Goal: Task Accomplishment & Management: Complete application form

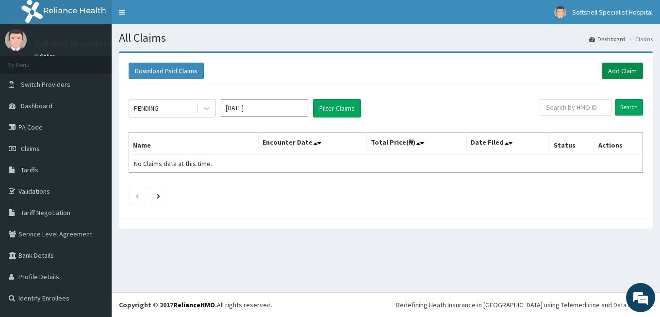
click at [616, 66] on link "Add Claim" at bounding box center [622, 71] width 41 height 17
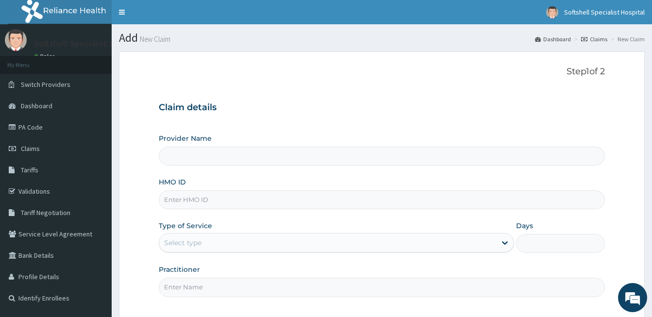
type input "Softshell Specialist Hospital"
click at [265, 161] on input "Softshell Specialist Hospital" at bounding box center [382, 156] width 446 height 19
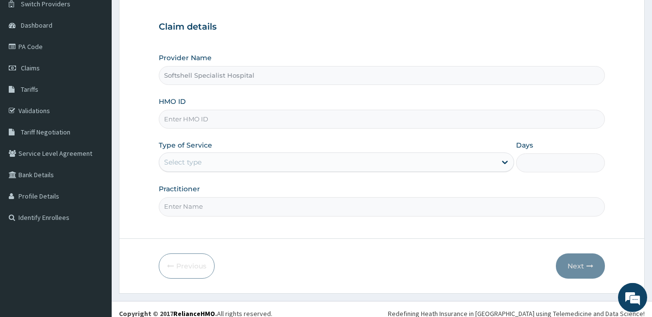
click at [304, 130] on div "Provider Name Softshell Specialist Hospital HMO ID Type of Service Select type …" at bounding box center [382, 134] width 446 height 163
click at [431, 114] on input "HMO ID" at bounding box center [382, 119] width 446 height 19
type input "S"
click at [37, 111] on link "Validations" at bounding box center [56, 110] width 112 height 21
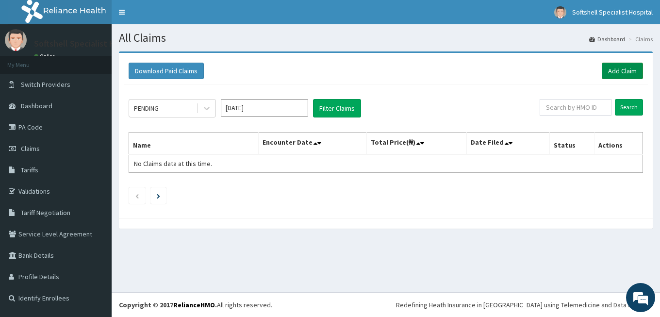
click at [628, 73] on link "Add Claim" at bounding box center [622, 71] width 41 height 17
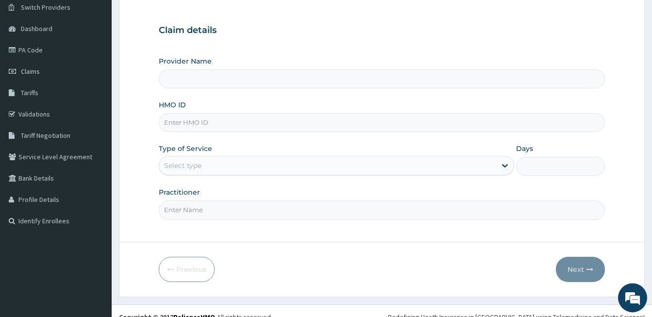
scroll to position [79, 0]
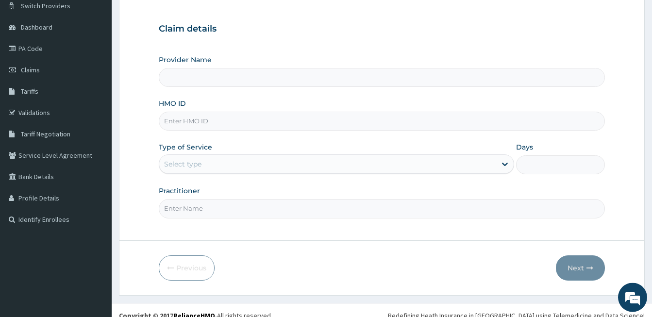
type input "Softshell Specialist Hospital"
paste input "SUT/10256/E"
type input "SUT/10256/E"
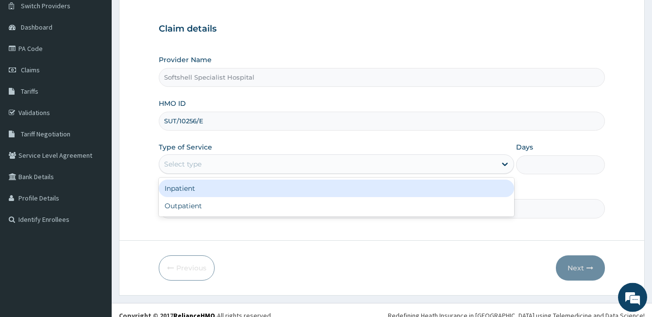
click at [248, 163] on div "Select type" at bounding box center [327, 164] width 337 height 16
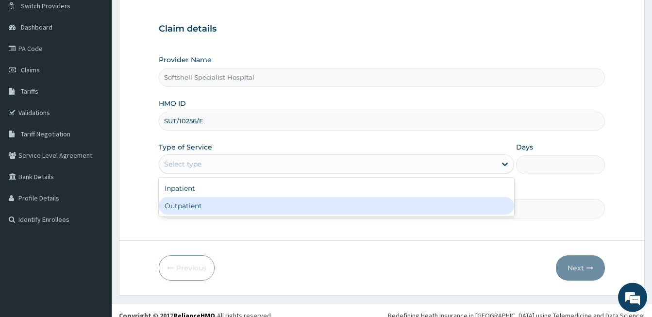
click at [201, 204] on div "Outpatient" at bounding box center [336, 205] width 355 height 17
type input "1"
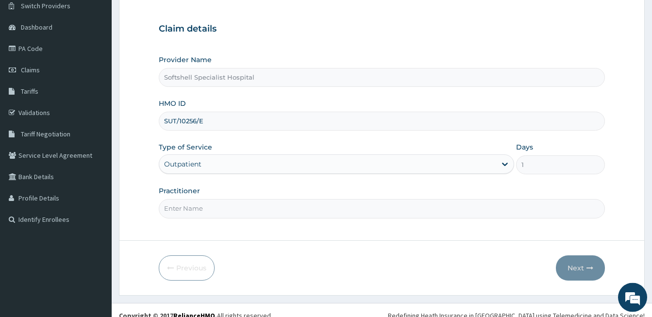
click at [225, 212] on input "Practitioner" at bounding box center [382, 208] width 446 height 19
click at [209, 212] on input "Practitioner" at bounding box center [382, 208] width 446 height 19
type input "DR BLESSING UZOAMAKA"
click at [574, 266] on button "Next" at bounding box center [580, 267] width 49 height 25
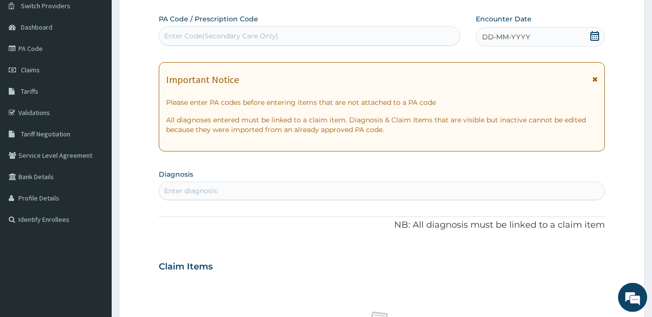
click at [219, 191] on div "Enter diagnosis" at bounding box center [381, 191] width 445 height 16
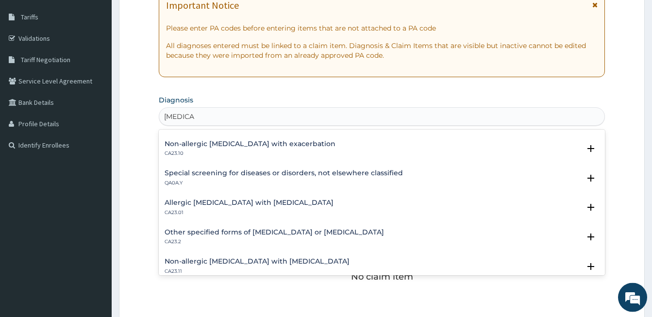
scroll to position [683, 0]
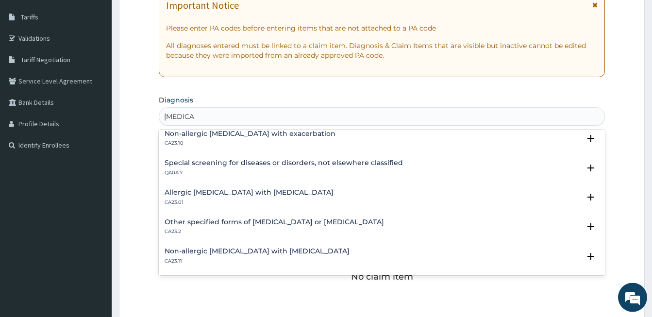
drag, startPoint x: 193, startPoint y: 114, endPoint x: 145, endPoint y: 124, distance: 49.1
click at [164, 121] on input "ASTHMA" at bounding box center [179, 117] width 30 height 10
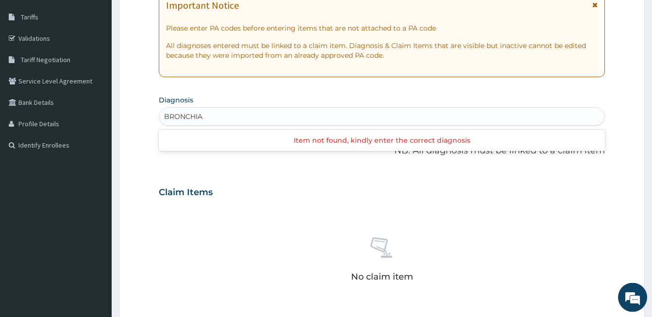
type input "BRONCHIAL"
drag, startPoint x: 218, startPoint y: 112, endPoint x: 166, endPoint y: 121, distance: 53.8
click at [166, 121] on div "Enter diagnosis" at bounding box center [381, 117] width 445 height 16
click at [183, 117] on div "Enter diagnosis" at bounding box center [190, 117] width 53 height 10
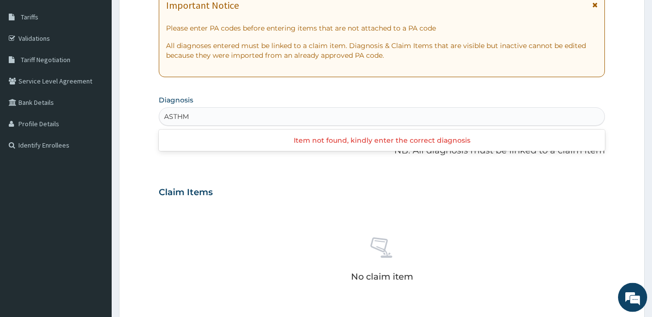
type input "ASTHMA"
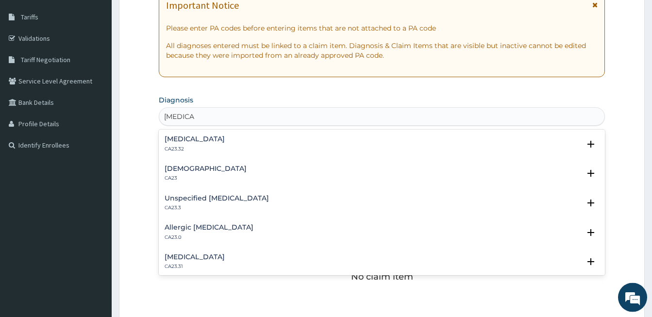
click at [183, 168] on h4 "Asthma" at bounding box center [206, 168] width 82 height 7
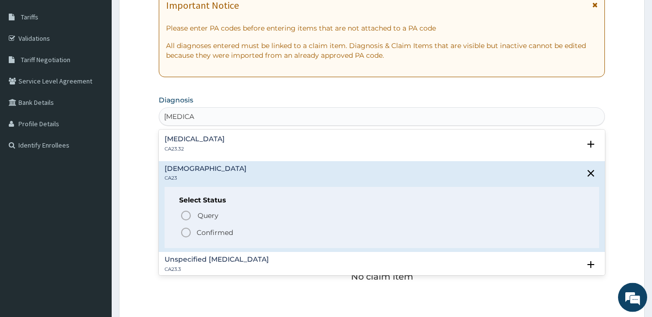
click at [186, 232] on icon "status option filled" at bounding box center [186, 233] width 12 height 12
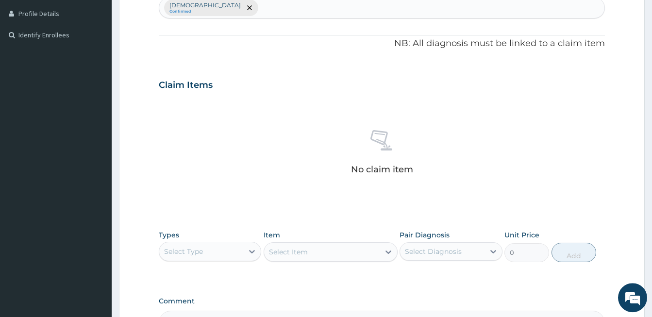
scroll to position [290, 0]
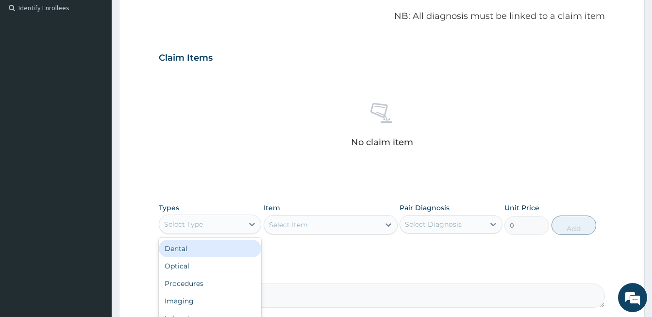
click at [239, 221] on div "Select Type" at bounding box center [201, 225] width 84 height 16
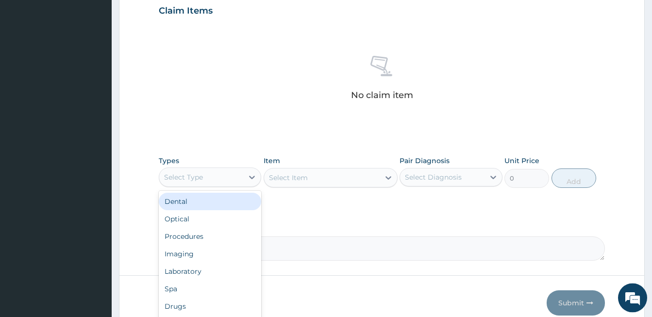
scroll to position [340, 0]
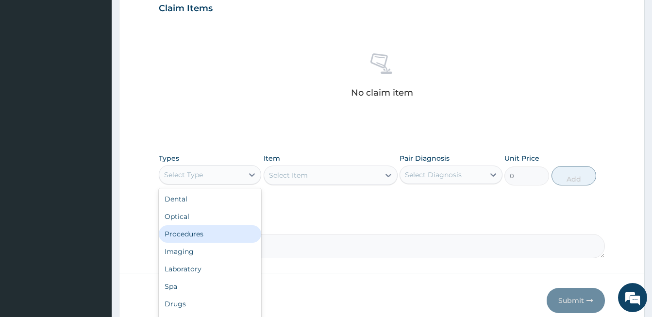
click at [196, 233] on div "Procedures" at bounding box center [210, 233] width 102 height 17
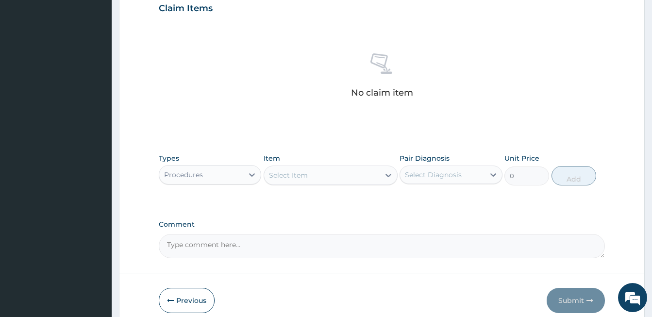
click at [346, 168] on div "Select Item" at bounding box center [322, 175] width 116 height 16
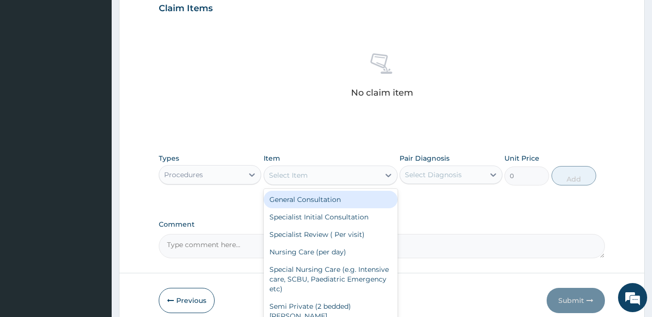
click at [312, 196] on div "General Consultation" at bounding box center [331, 199] width 134 height 17
type input "1800"
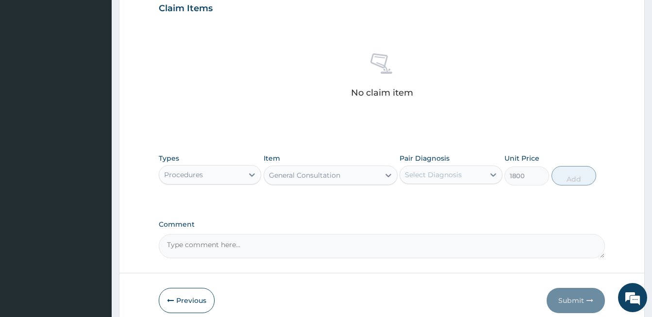
click at [439, 180] on div "Select Diagnosis" at bounding box center [442, 175] width 84 height 16
click at [407, 199] on input "checkbox" at bounding box center [408, 199] width 6 height 6
checkbox input "true"
click at [380, 172] on div at bounding box center [388, 175] width 17 height 17
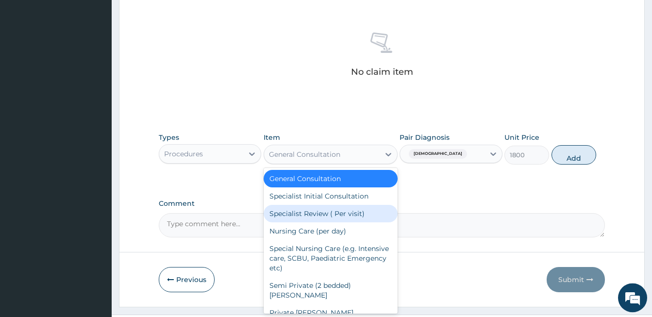
scroll to position [365, 0]
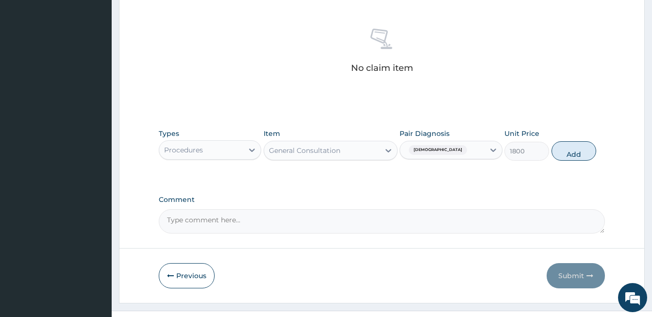
click at [294, 152] on div "General Consultation" at bounding box center [304, 151] width 71 height 10
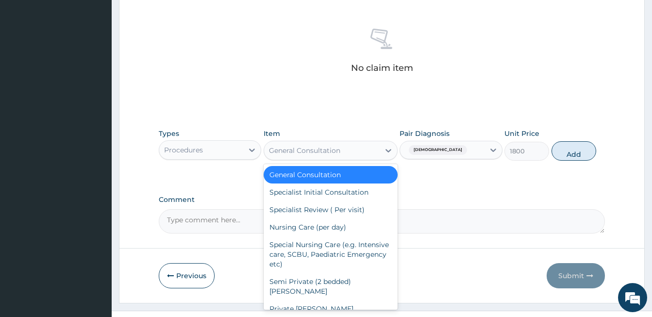
click at [294, 152] on div "General Consultation" at bounding box center [304, 151] width 71 height 10
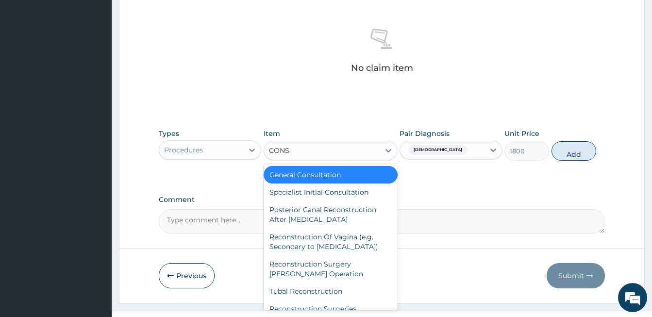
type input "CONSU"
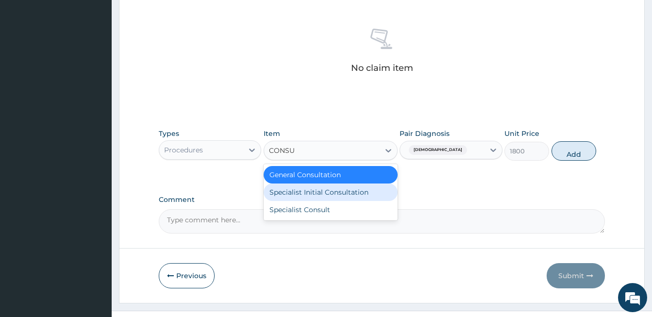
click at [312, 190] on div "Specialist Initial Consultation" at bounding box center [331, 191] width 134 height 17
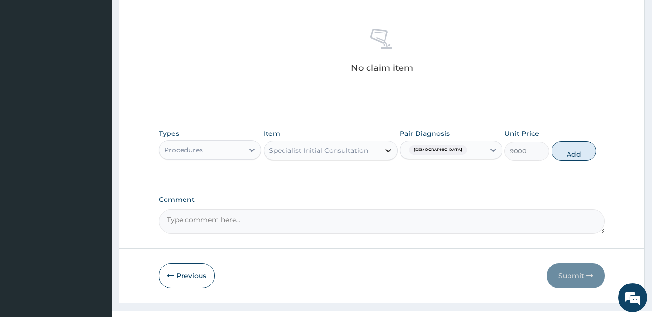
click at [388, 146] on icon at bounding box center [388, 151] width 10 height 10
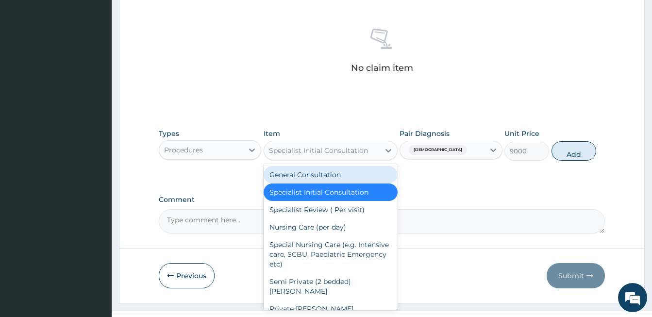
click at [305, 175] on div "General Consultation" at bounding box center [331, 174] width 134 height 17
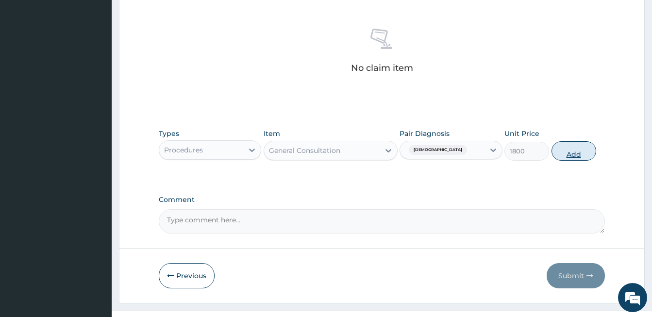
click at [569, 150] on button "Add" at bounding box center [573, 150] width 45 height 19
type input "0"
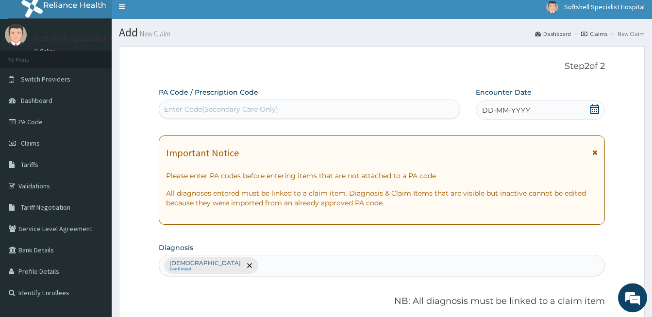
scroll to position [0, 0]
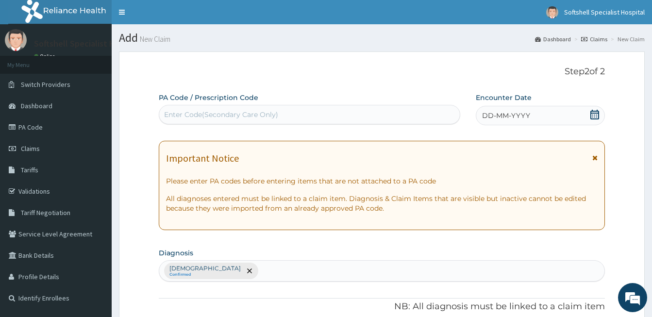
click at [598, 112] on icon at bounding box center [594, 115] width 9 height 10
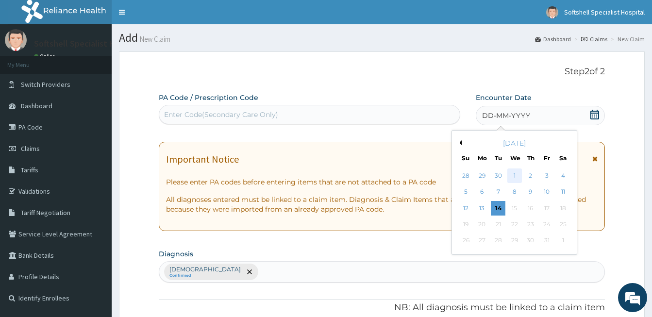
click at [516, 175] on div "1" at bounding box center [514, 175] width 15 height 15
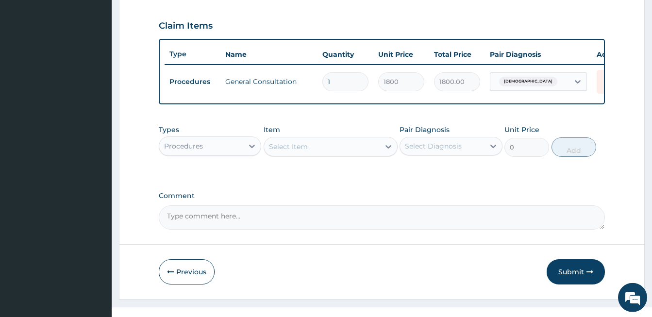
scroll to position [345, 0]
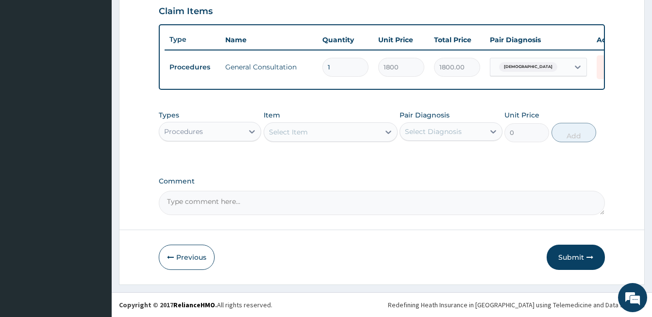
click at [196, 197] on textarea "Comment" at bounding box center [382, 203] width 446 height 24
type textarea "?BRONCHIAL ASTHMA"
click at [574, 259] on button "Submit" at bounding box center [576, 257] width 58 height 25
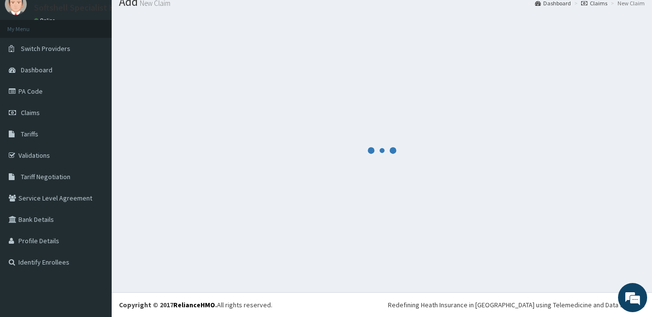
scroll to position [36, 0]
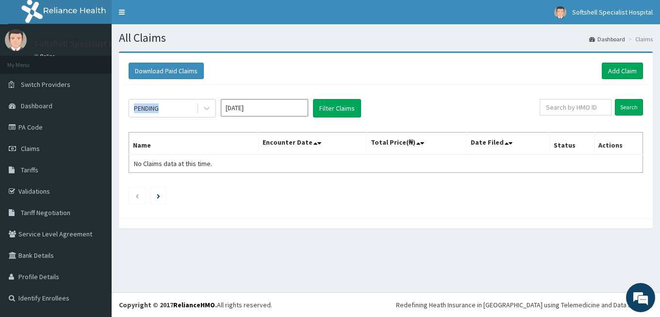
drag, startPoint x: 659, startPoint y: 112, endPoint x: 659, endPoint y: 66, distance: 45.6
click at [659, 66] on div "Download Paid Claims Add Claim × Note you can only download claims within a max…" at bounding box center [386, 144] width 549 height 187
click at [561, 107] on input "text" at bounding box center [576, 107] width 72 height 17
paste input "SUT/10256/E"
type input "SUT/10256/E"
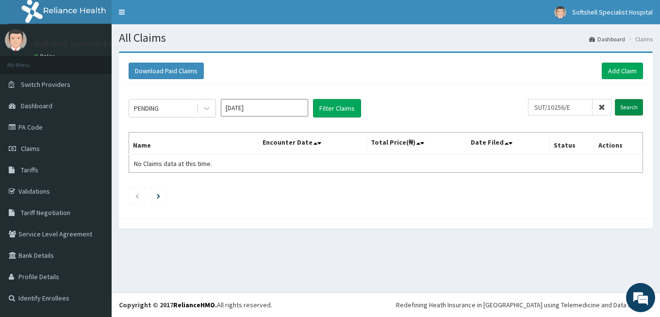
click at [632, 105] on input "Search" at bounding box center [629, 107] width 28 height 17
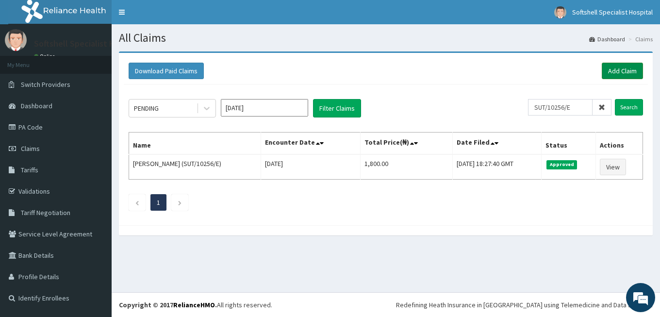
click at [624, 70] on link "Add Claim" at bounding box center [622, 71] width 41 height 17
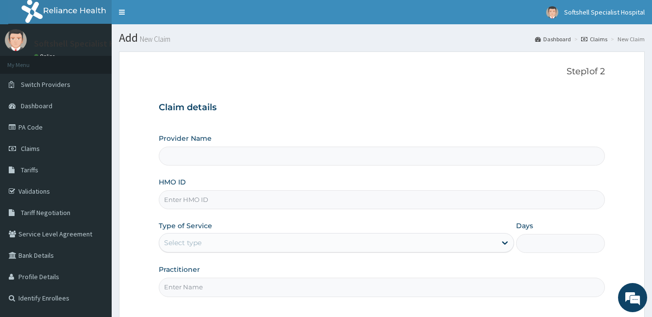
type input "Softshell Specialist Hospital"
click at [40, 190] on link "Validations" at bounding box center [56, 191] width 112 height 21
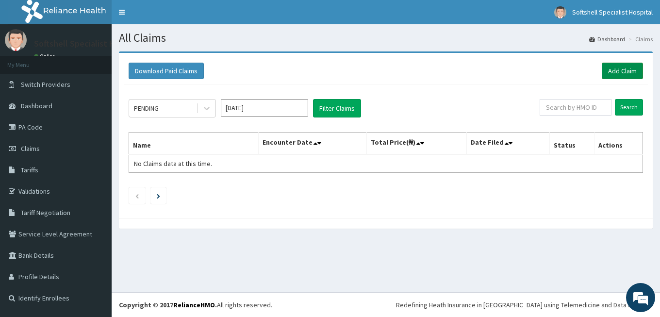
click at [614, 67] on link "Add Claim" at bounding box center [622, 71] width 41 height 17
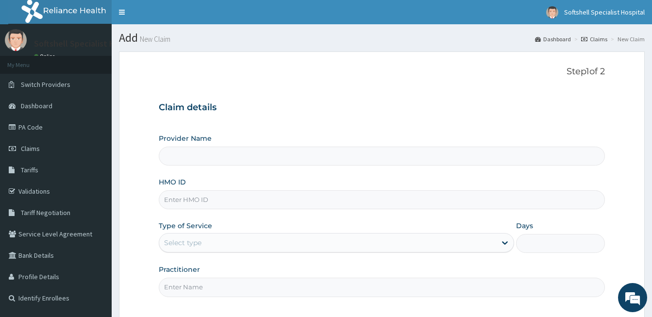
type input "Softshell Specialist Hospital"
paste input "akv/10024/a"
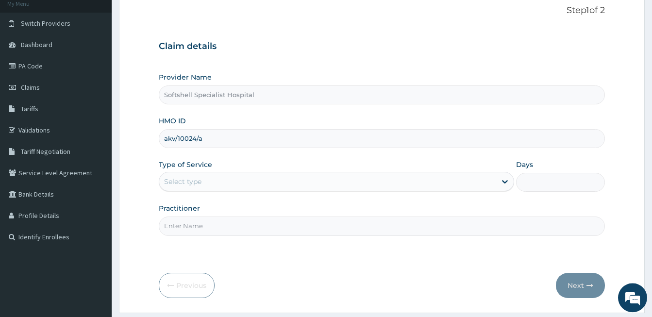
scroll to position [63, 0]
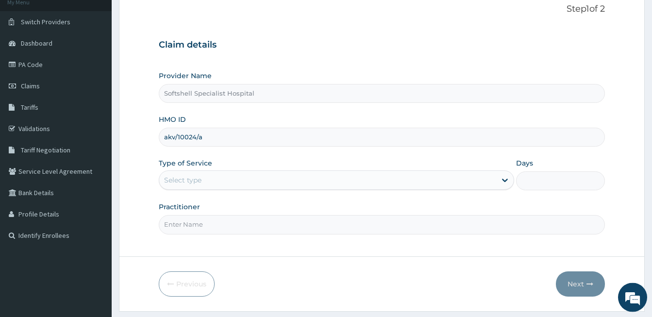
type input "akv/10024/a"
click at [397, 184] on div "Select type" at bounding box center [327, 180] width 337 height 16
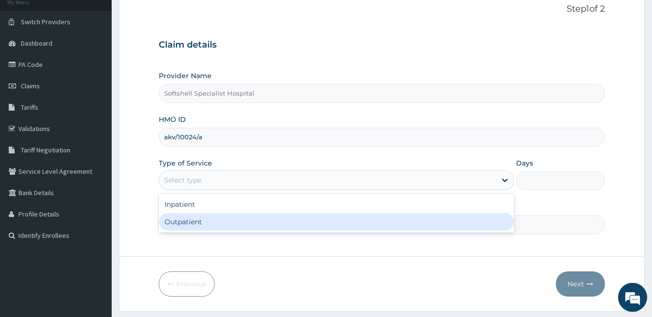
click at [252, 228] on div "Outpatient" at bounding box center [336, 221] width 355 height 17
type input "1"
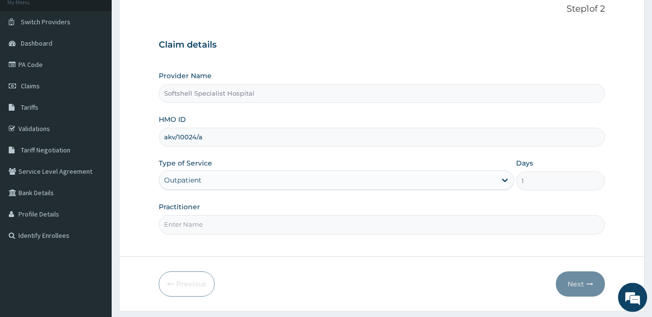
click at [252, 228] on input "Practitioner" at bounding box center [382, 224] width 446 height 19
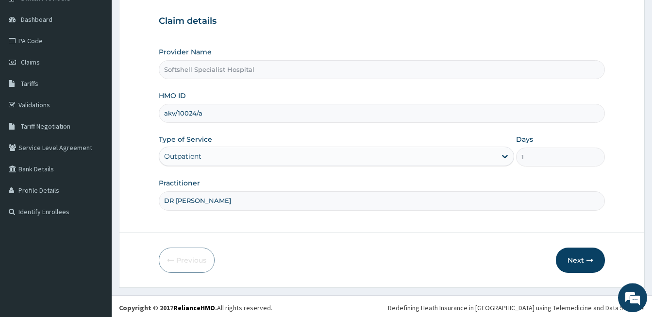
scroll to position [89, 0]
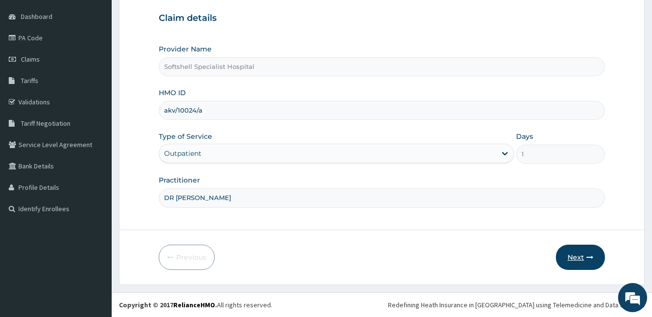
type input "DR AUGUSTINA"
click at [572, 257] on button "Next" at bounding box center [580, 257] width 49 height 25
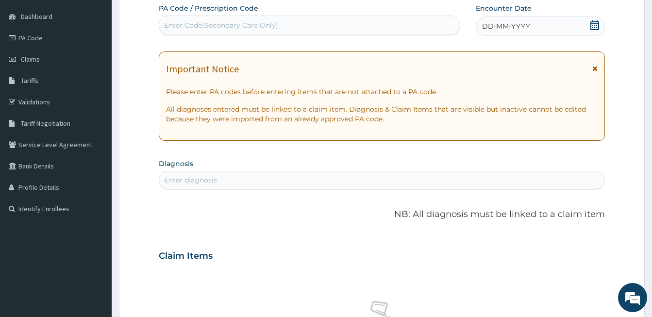
click at [213, 177] on div "Enter diagnosis" at bounding box center [190, 180] width 53 height 10
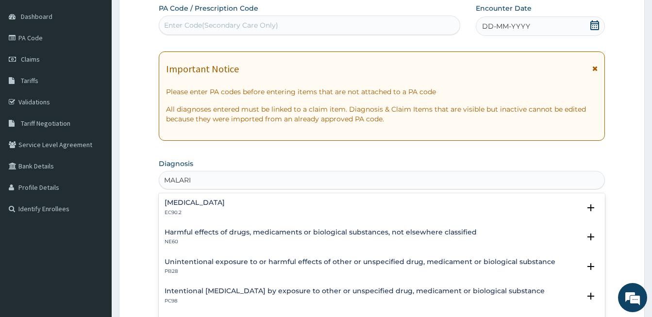
type input "MALARIA"
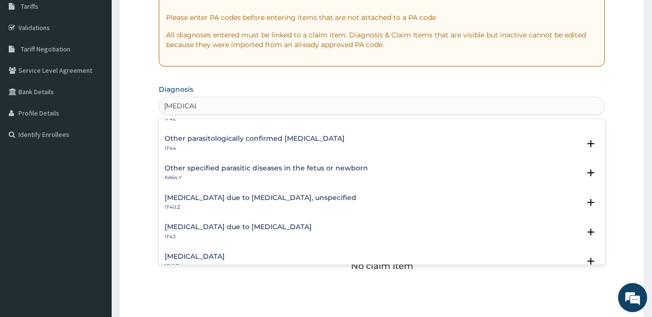
scroll to position [79, 0]
click at [241, 199] on h4 "Malaria due to Plasmodium falciparum, unspecified" at bounding box center [261, 197] width 192 height 7
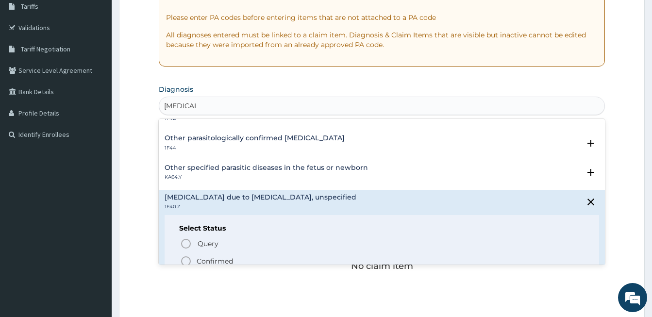
click at [183, 260] on icon "status option filled" at bounding box center [186, 261] width 12 height 12
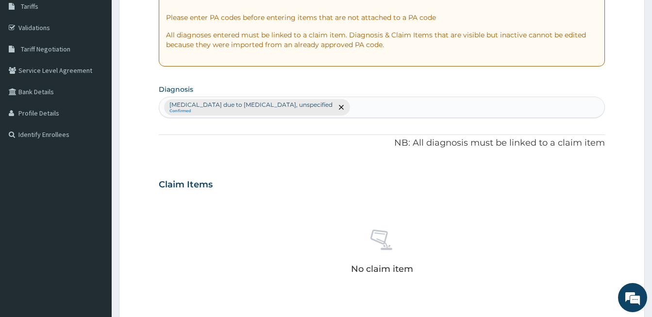
click at [350, 108] on div "Malaria due to Plasmodium falciparum, unspecified Confirmed" at bounding box center [381, 107] width 445 height 20
type input "SEPSIS"
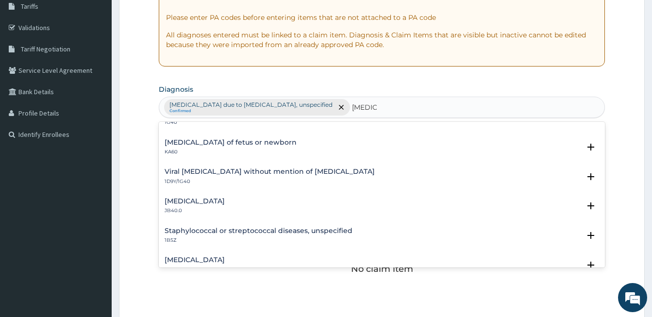
scroll to position [0, 0]
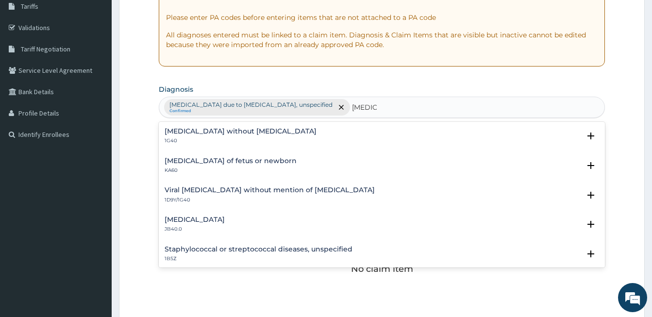
click at [197, 133] on h4 "[MEDICAL_DATA] without [MEDICAL_DATA]" at bounding box center [241, 131] width 152 height 7
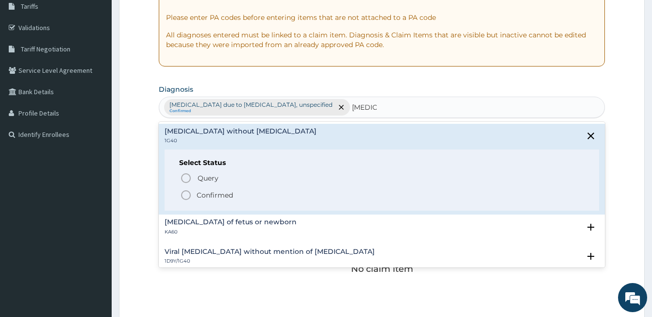
click at [183, 195] on icon "status option filled" at bounding box center [186, 195] width 12 height 12
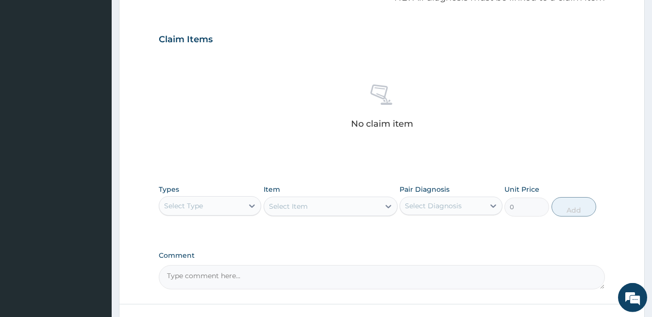
scroll to position [311, 0]
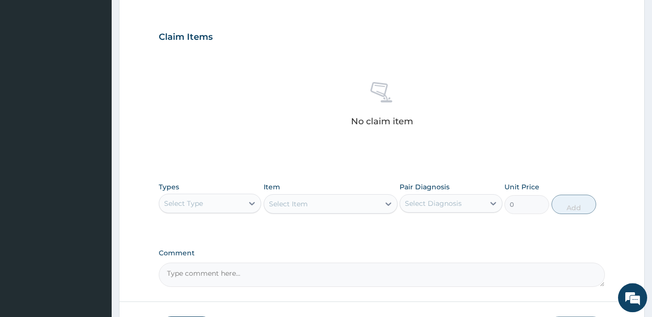
click at [223, 200] on div "Select Type" at bounding box center [201, 204] width 84 height 16
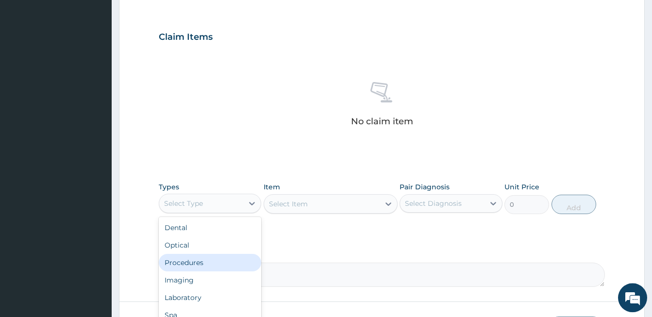
click at [192, 259] on div "Procedures" at bounding box center [210, 262] width 102 height 17
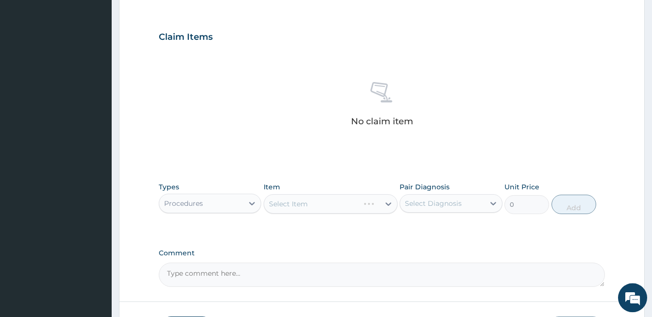
click at [331, 207] on div "Select Item" at bounding box center [331, 203] width 134 height 19
click at [331, 207] on div "Select Item" at bounding box center [322, 204] width 116 height 16
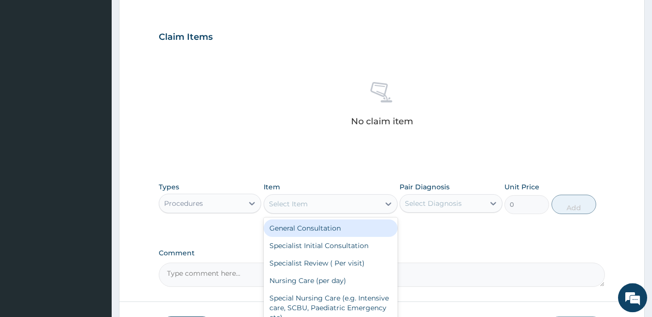
click at [297, 229] on div "General Consultation" at bounding box center [331, 227] width 134 height 17
type input "1800"
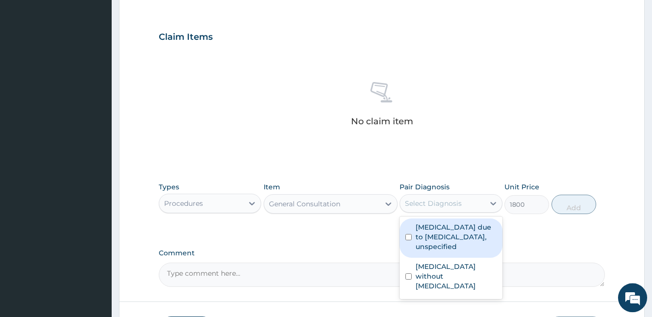
click at [458, 201] on div "Select Diagnosis" at bounding box center [433, 204] width 57 height 10
click at [406, 238] on input "checkbox" at bounding box center [408, 237] width 6 height 6
checkbox input "true"
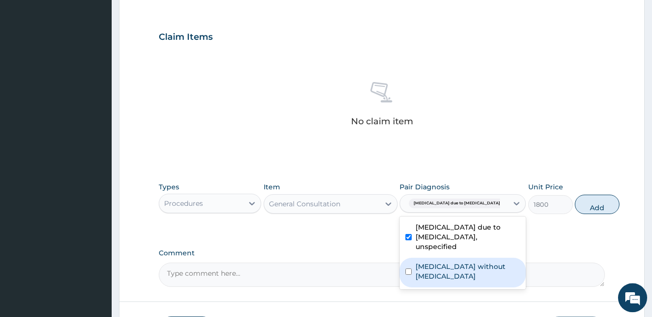
click at [409, 271] on input "checkbox" at bounding box center [408, 271] width 6 height 6
checkbox input "true"
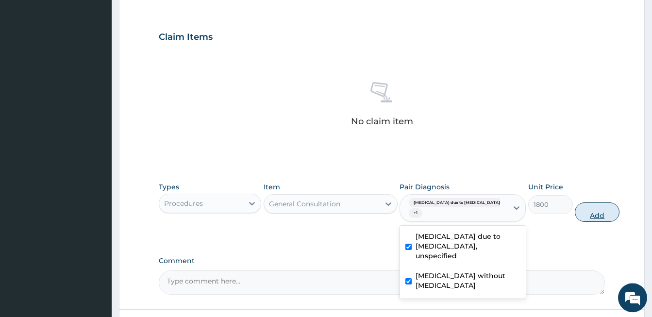
click at [575, 215] on button "Add" at bounding box center [597, 211] width 45 height 19
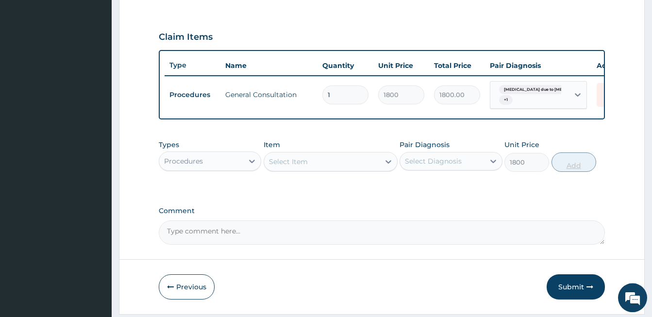
type input "0"
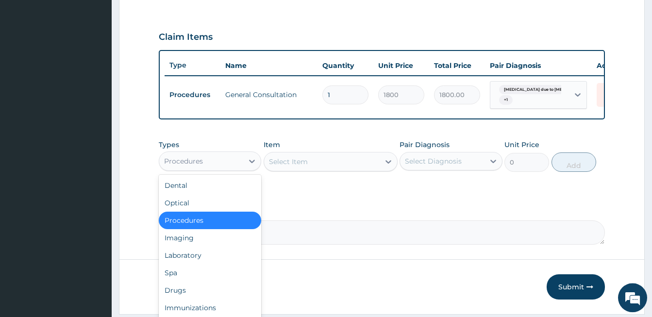
click at [226, 169] on div "Procedures" at bounding box center [201, 161] width 84 height 16
click at [190, 264] on div "Laboratory" at bounding box center [210, 255] width 102 height 17
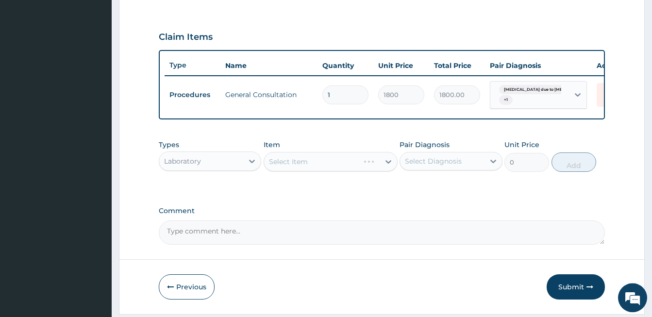
click at [372, 171] on div "Select Item" at bounding box center [331, 161] width 134 height 19
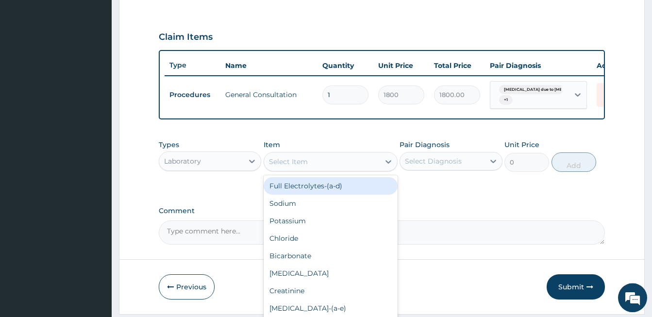
click at [372, 169] on div "Select Item" at bounding box center [322, 162] width 116 height 16
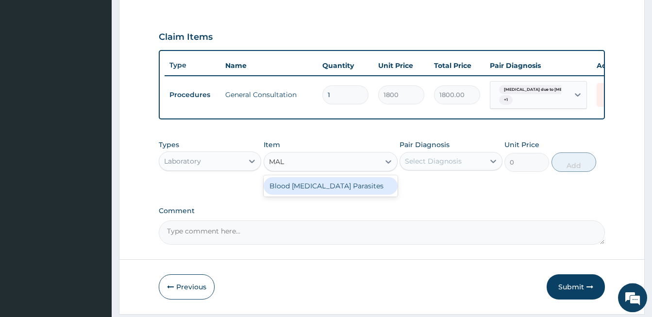
type input "MALA"
click at [327, 194] on div "Blood [MEDICAL_DATA] Parasites" at bounding box center [331, 185] width 134 height 17
type input "700"
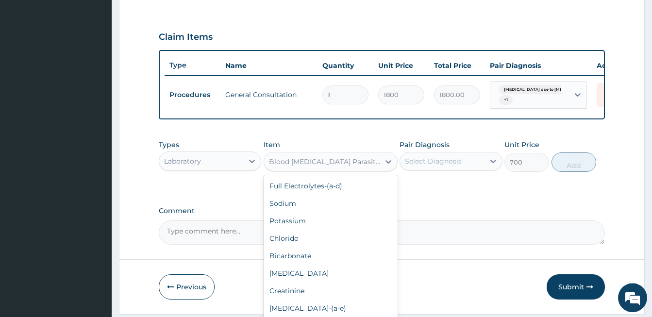
click at [371, 169] on div "Blood [MEDICAL_DATA] Parasites" at bounding box center [322, 162] width 116 height 16
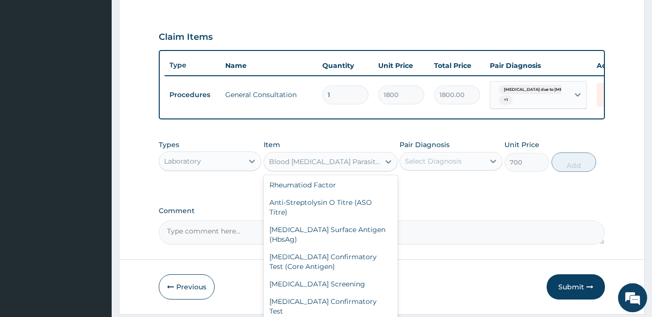
scroll to position [2062, 0]
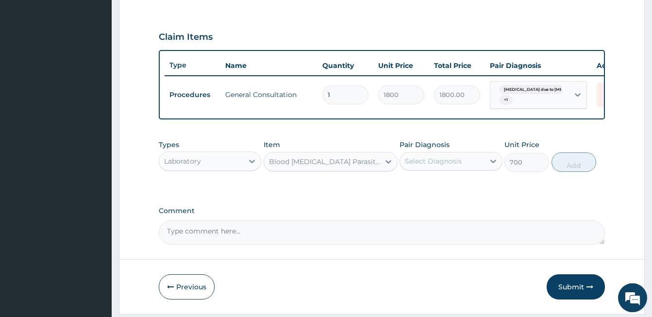
click at [319, 167] on div "Blood [MEDICAL_DATA] Parasites" at bounding box center [325, 162] width 112 height 10
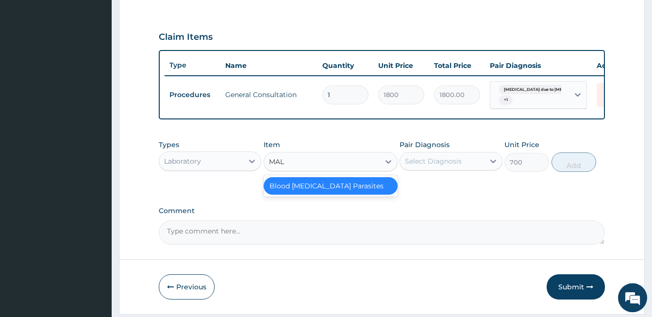
type input "MALA"
click at [332, 195] on div "Blood [MEDICAL_DATA] Parasites" at bounding box center [331, 185] width 134 height 17
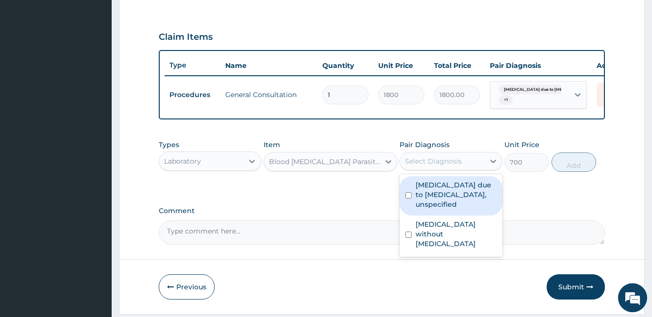
click at [469, 169] on div "Select Diagnosis" at bounding box center [442, 161] width 84 height 16
click at [410, 199] on input "checkbox" at bounding box center [408, 195] width 6 height 6
checkbox input "true"
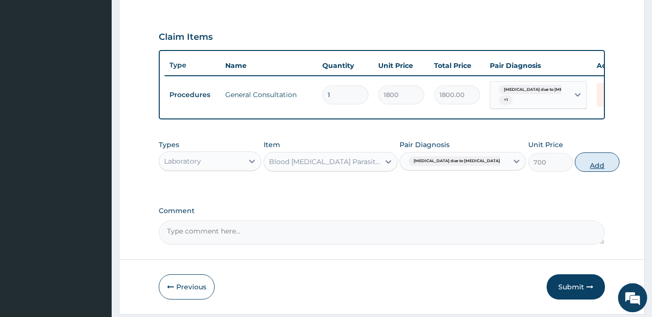
click at [575, 172] on button "Add" at bounding box center [597, 161] width 45 height 19
type input "0"
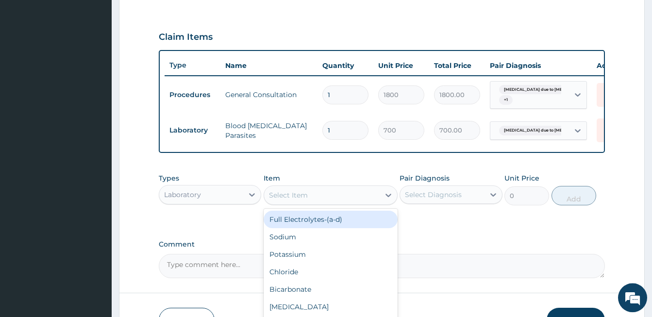
click at [329, 202] on div "Select Item" at bounding box center [322, 195] width 116 height 16
type input "FULL"
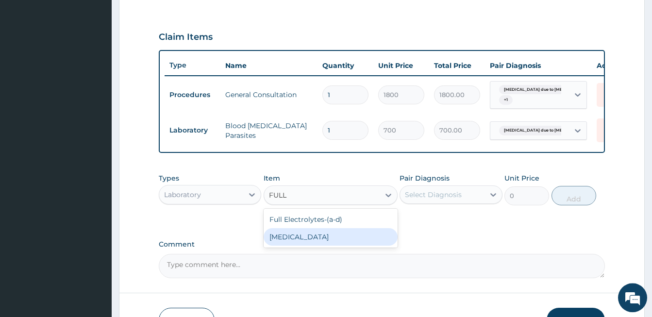
click at [298, 244] on div "[MEDICAL_DATA]" at bounding box center [331, 236] width 134 height 17
type input "2000"
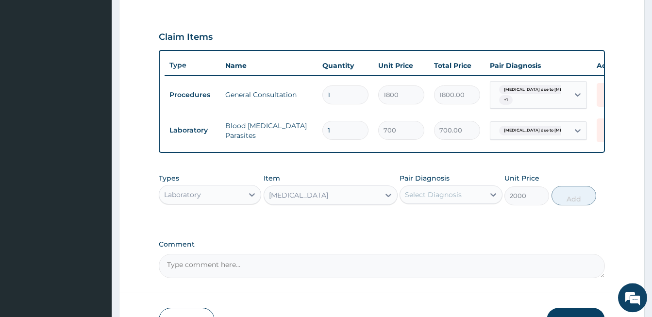
click at [450, 200] on div "Select Diagnosis" at bounding box center [433, 195] width 57 height 10
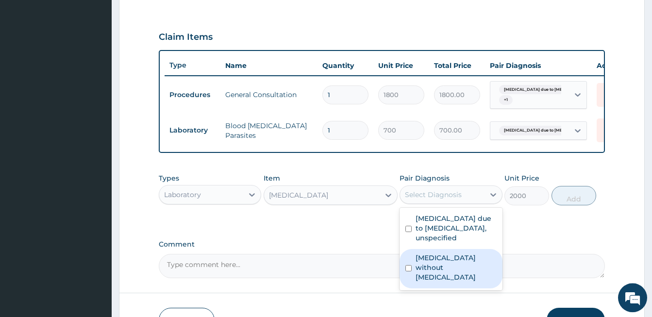
click at [405, 269] on div "[MEDICAL_DATA] without [MEDICAL_DATA]" at bounding box center [451, 268] width 102 height 39
checkbox input "true"
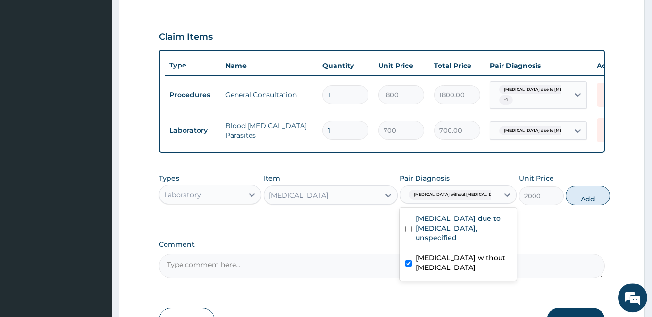
click at [574, 204] on button "Add" at bounding box center [588, 195] width 45 height 19
type input "0"
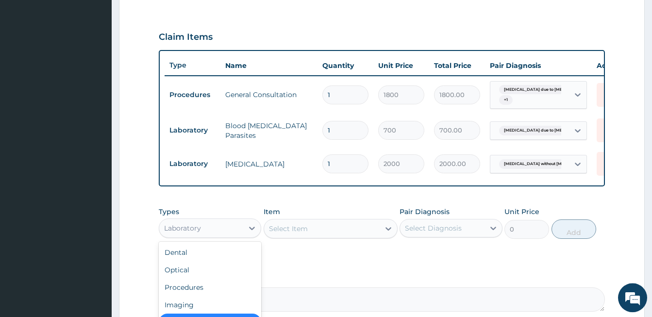
click at [239, 234] on div "Laboratory" at bounding box center [201, 228] width 84 height 16
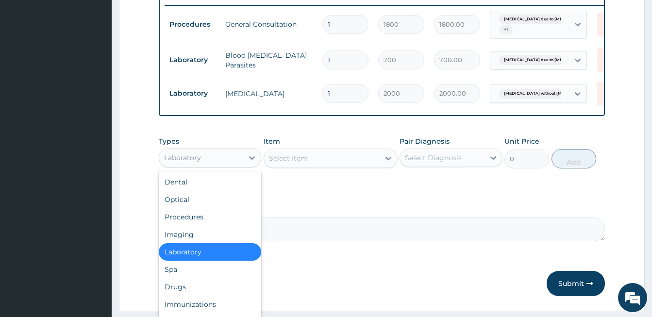
scroll to position [385, 0]
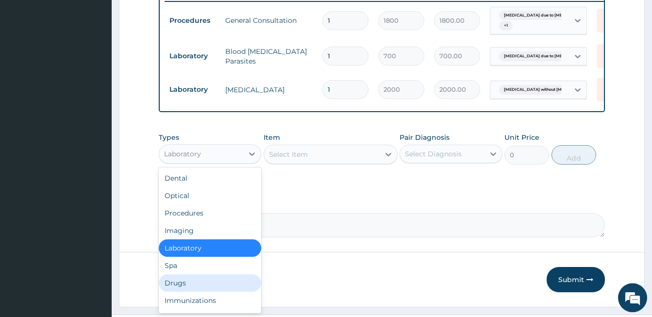
click at [164, 288] on div "Drugs" at bounding box center [210, 282] width 102 height 17
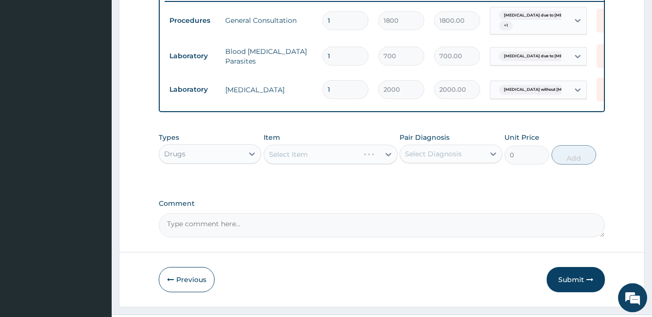
click at [323, 162] on div "Select Item" at bounding box center [331, 154] width 134 height 19
click at [320, 164] on div "Select Item" at bounding box center [331, 154] width 134 height 19
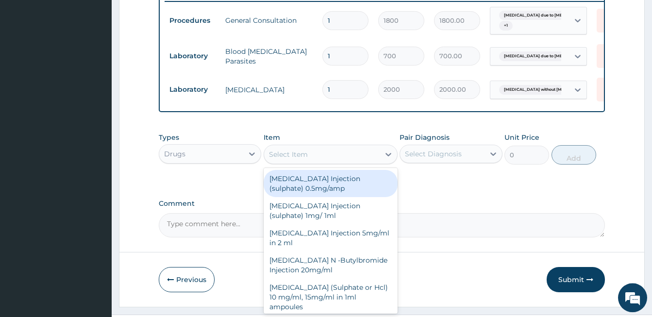
click at [320, 162] on div "Select Item" at bounding box center [322, 155] width 116 height 16
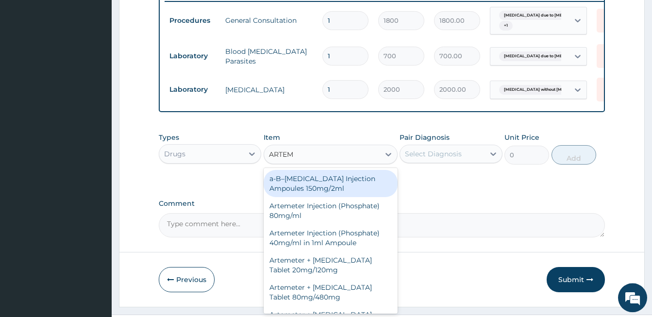
type input "ARTEME"
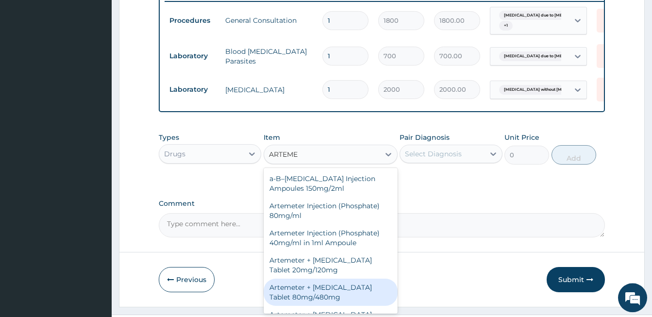
click at [295, 297] on div "Artemeter + [MEDICAL_DATA] Tablet 80mg/480mg" at bounding box center [331, 292] width 134 height 27
type input "1300"
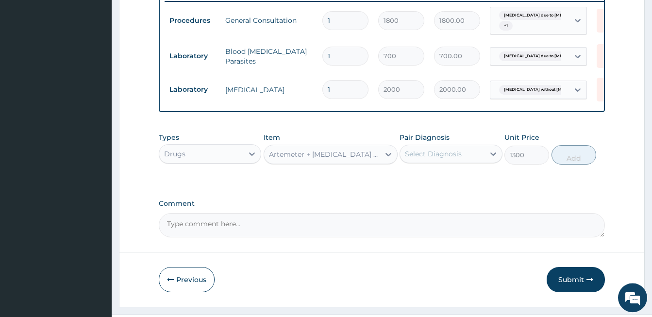
click at [442, 159] on div "Select Diagnosis" at bounding box center [433, 154] width 57 height 10
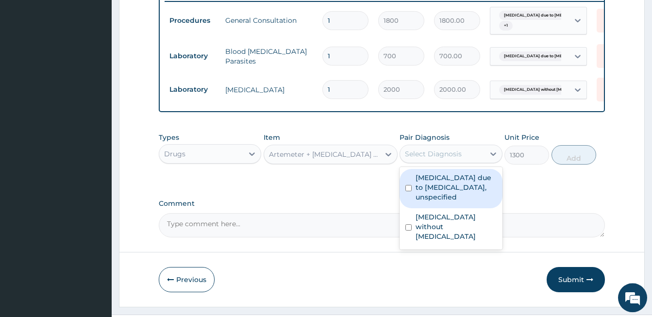
click at [405, 196] on div "Malaria due to Plasmodium falciparum, unspecified" at bounding box center [451, 188] width 102 height 39
checkbox input "true"
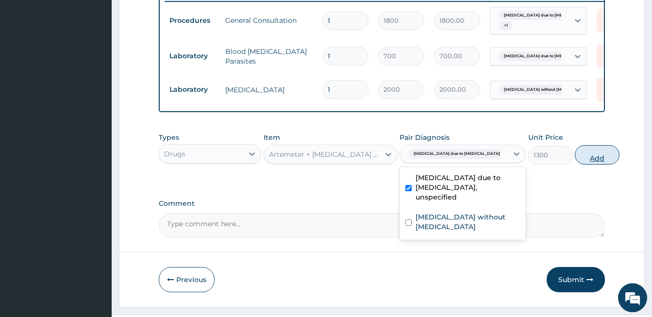
click at [575, 163] on button "Add" at bounding box center [597, 154] width 45 height 19
type input "0"
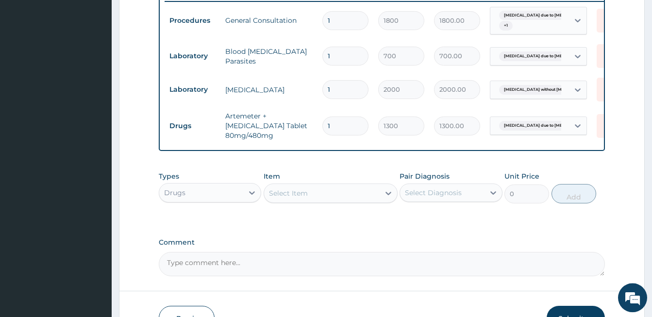
click at [313, 197] on div "Select Item" at bounding box center [322, 193] width 116 height 16
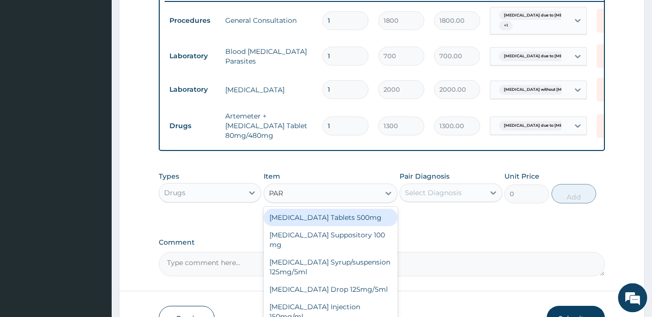
type input "PARA"
click at [308, 214] on div "[MEDICAL_DATA] Tablets 500mg" at bounding box center [331, 217] width 134 height 17
type input "10"
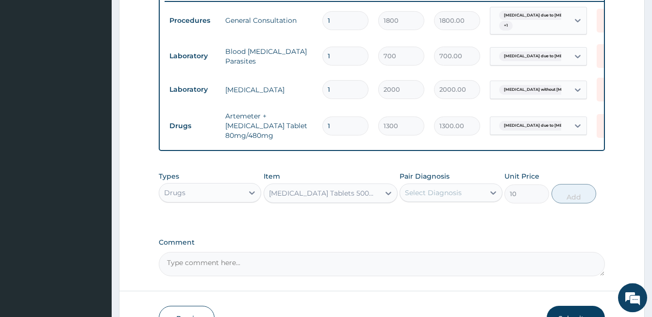
click at [438, 198] on div "Select Diagnosis" at bounding box center [433, 193] width 57 height 10
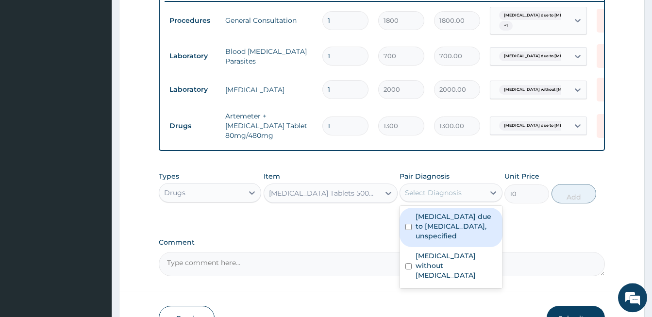
click at [408, 230] on input "checkbox" at bounding box center [408, 227] width 6 height 6
checkbox input "true"
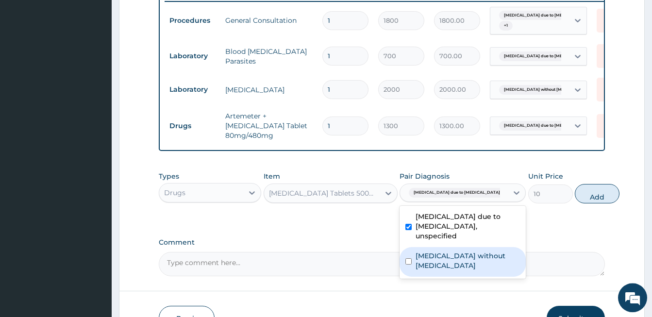
click at [406, 264] on input "checkbox" at bounding box center [408, 261] width 6 height 6
checkbox input "true"
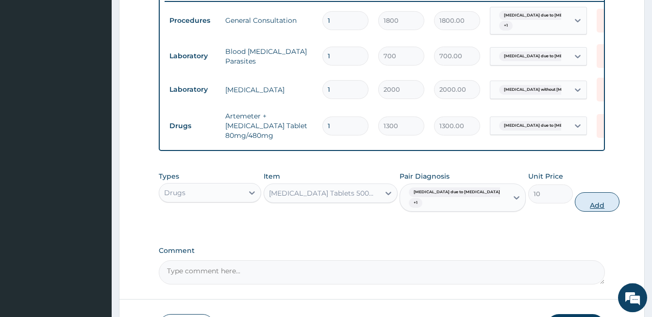
click at [575, 206] on button "Add" at bounding box center [597, 201] width 45 height 19
type input "0"
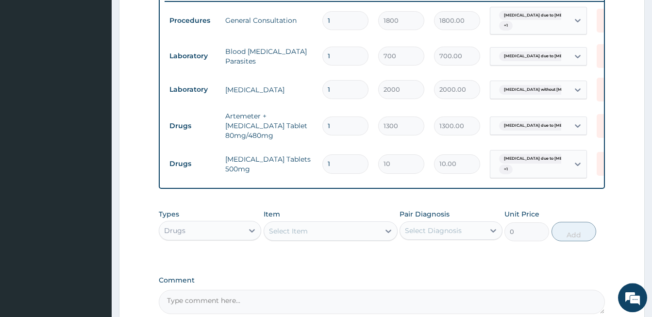
type input "18"
type input "180.00"
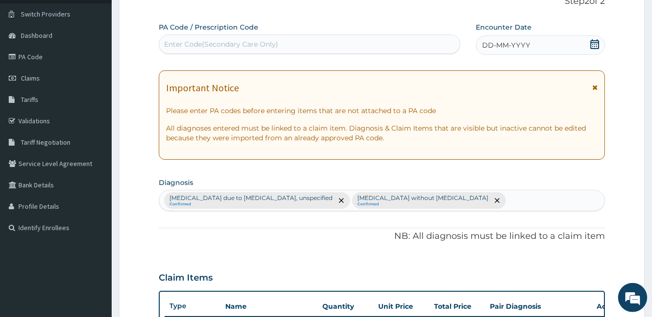
scroll to position [69, 0]
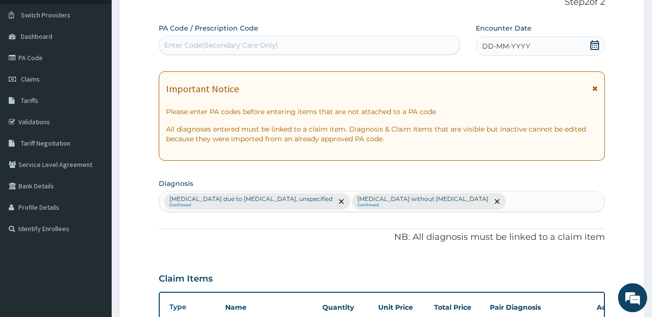
type input "18"
click at [597, 45] on icon at bounding box center [595, 45] width 10 height 10
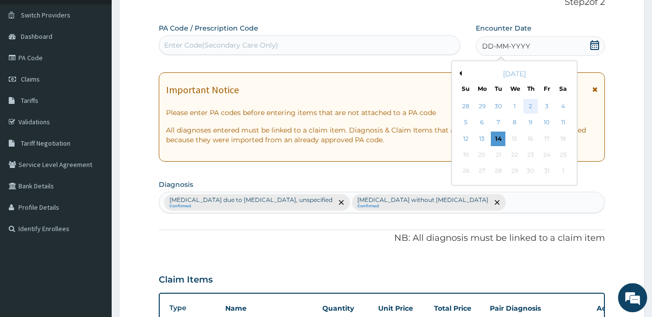
click at [532, 105] on div "2" at bounding box center [530, 106] width 15 height 15
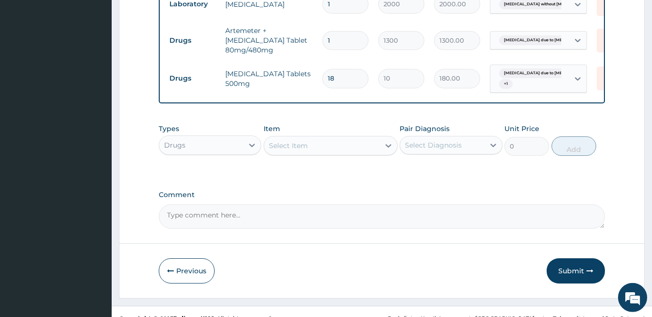
scroll to position [472, 0]
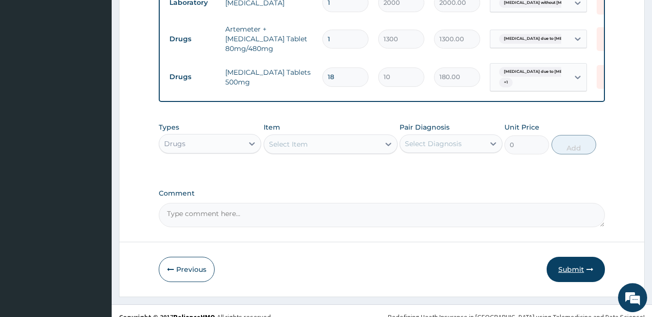
click at [566, 269] on button "Submit" at bounding box center [576, 269] width 58 height 25
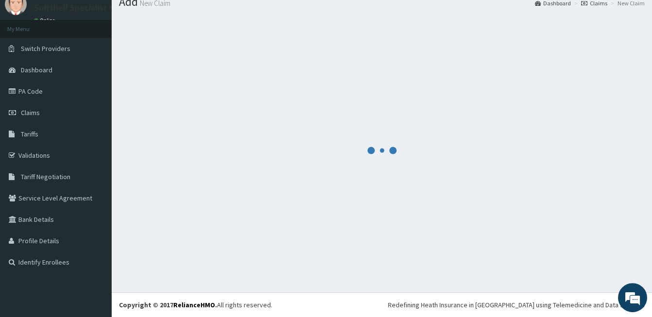
scroll to position [36, 0]
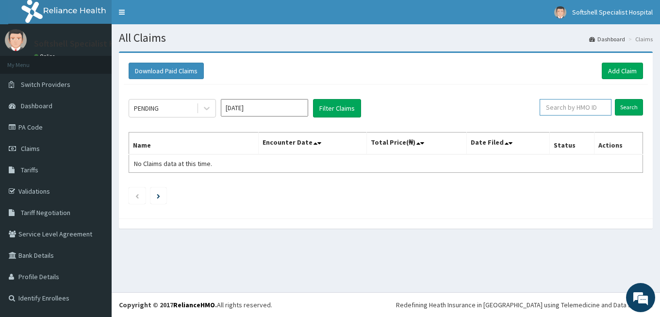
paste input "akv/10024/a"
type input "akv/10024/a"
click at [632, 109] on input "Search" at bounding box center [629, 107] width 28 height 17
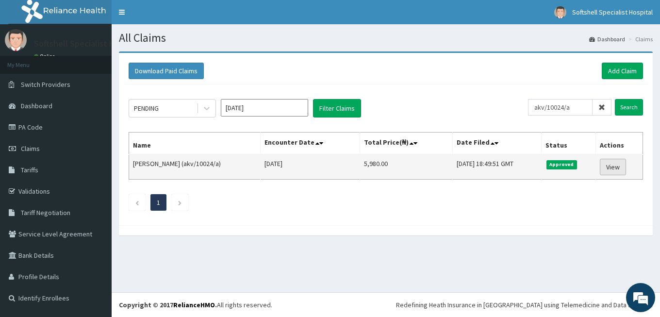
click at [616, 167] on link "View" at bounding box center [613, 167] width 26 height 17
